Goal: Check status: Check status

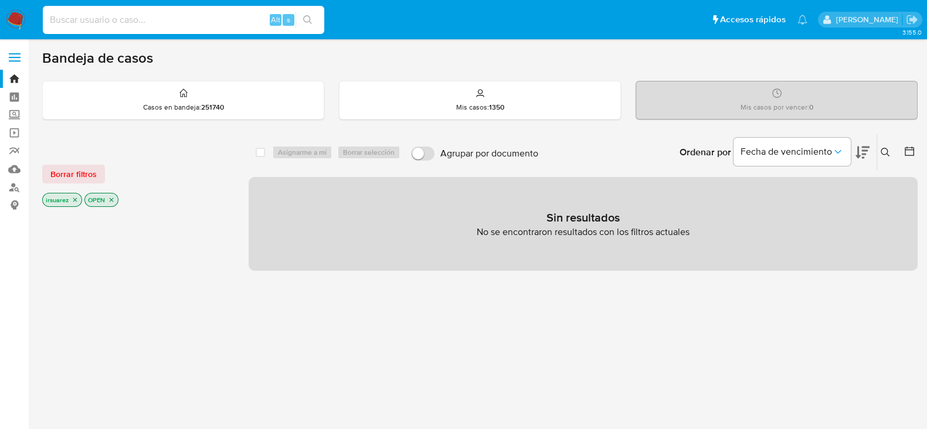
click at [219, 16] on input at bounding box center [184, 19] width 282 height 15
paste input "63389093"
type input "63389093"
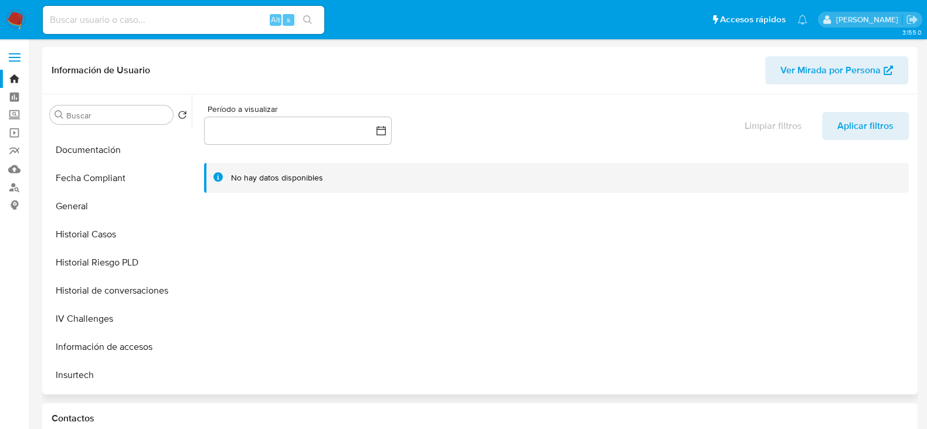
select select "10"
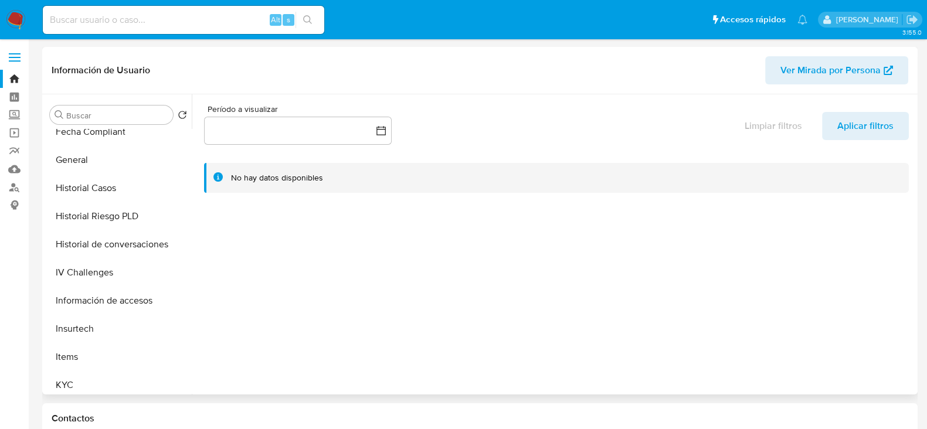
scroll to position [440, 0]
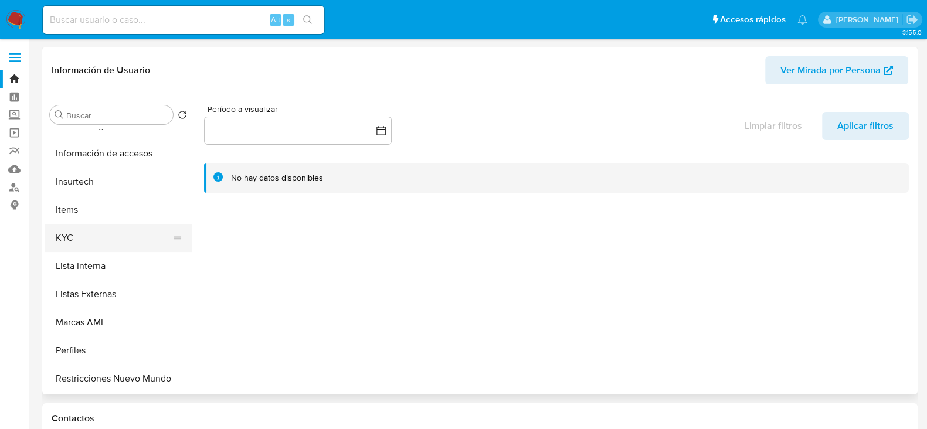
click at [103, 232] on button "KYC" at bounding box center [113, 238] width 137 height 28
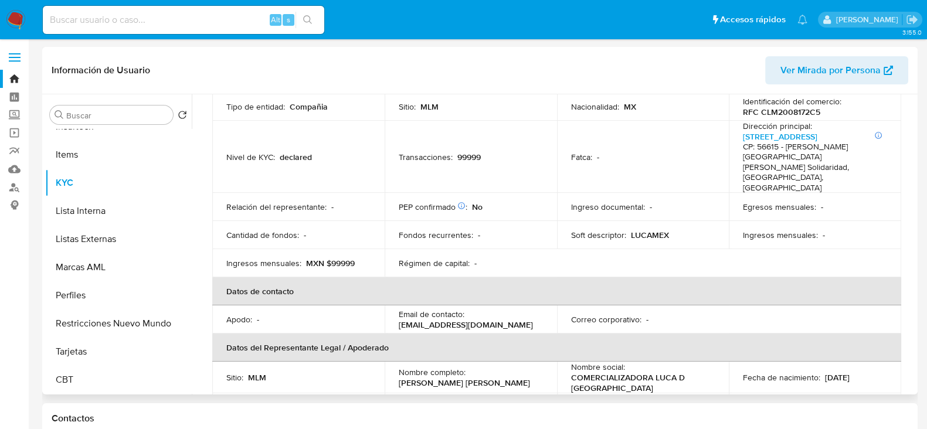
scroll to position [73, 0]
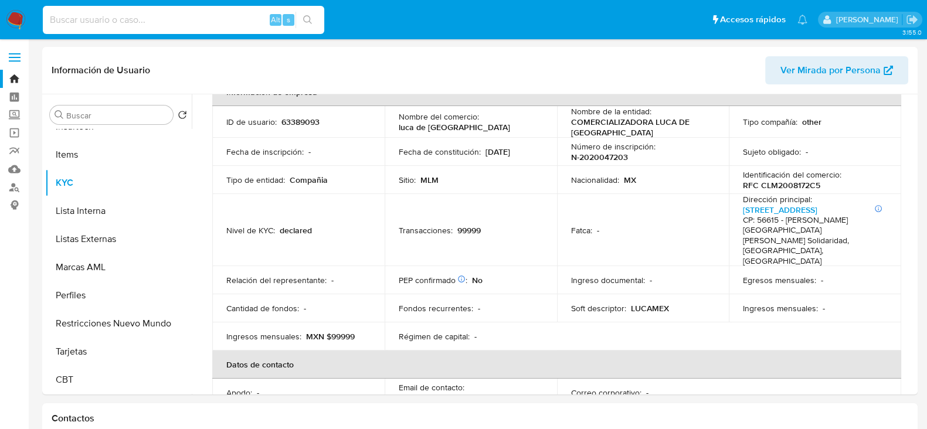
click at [100, 16] on input at bounding box center [184, 19] width 282 height 15
paste input "47011163"
type input "47011163"
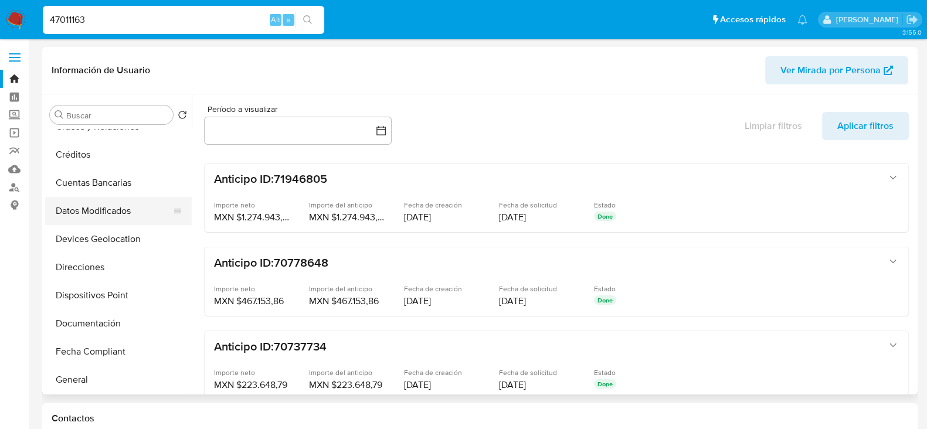
select select "10"
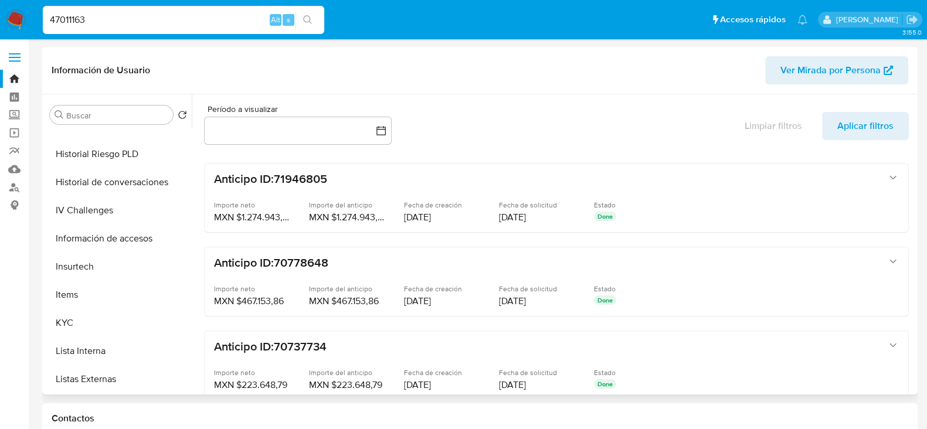
scroll to position [367, 0]
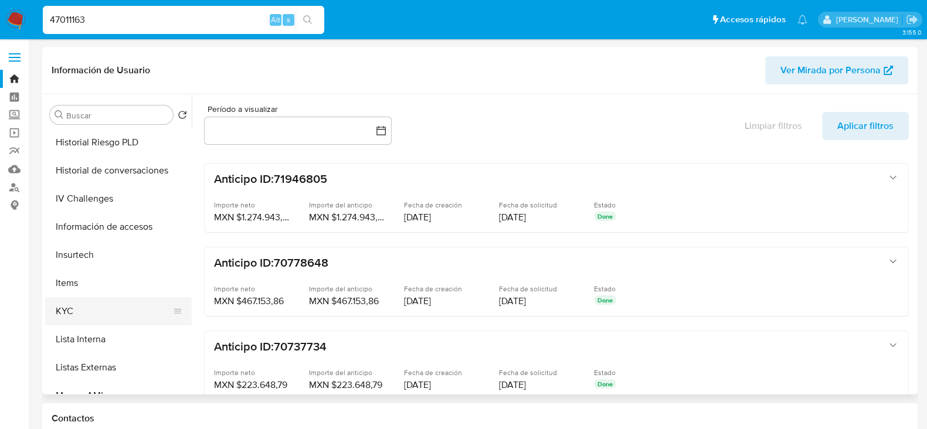
click at [94, 300] on button "KYC" at bounding box center [113, 311] width 137 height 28
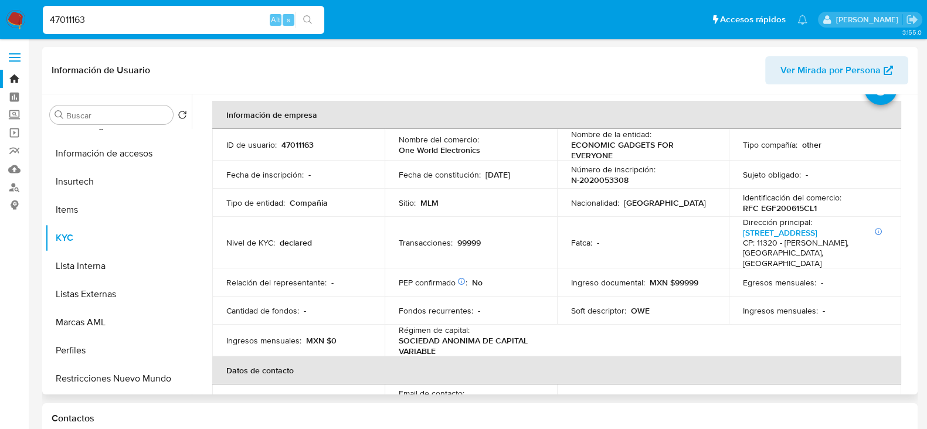
scroll to position [73, 0]
